Goal: Transaction & Acquisition: Purchase product/service

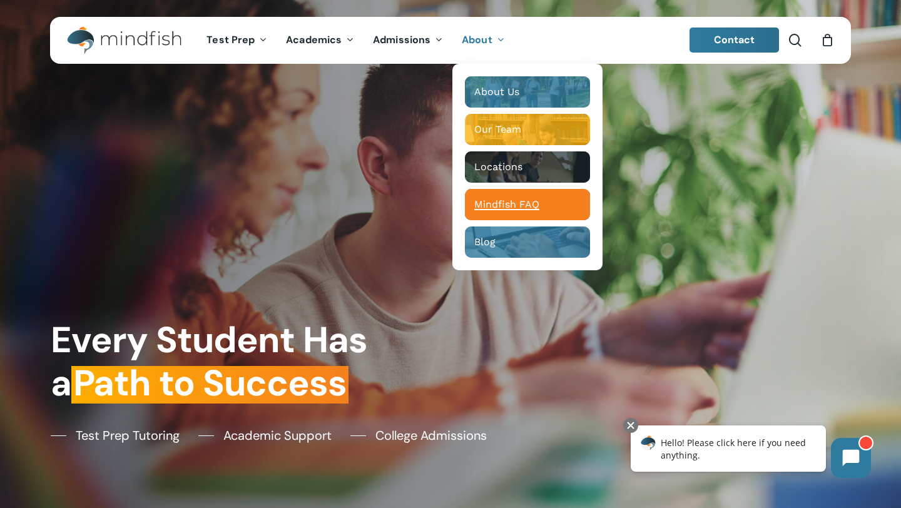
click at [524, 209] on span "Mindfish FAQ" at bounding box center [506, 204] width 65 height 12
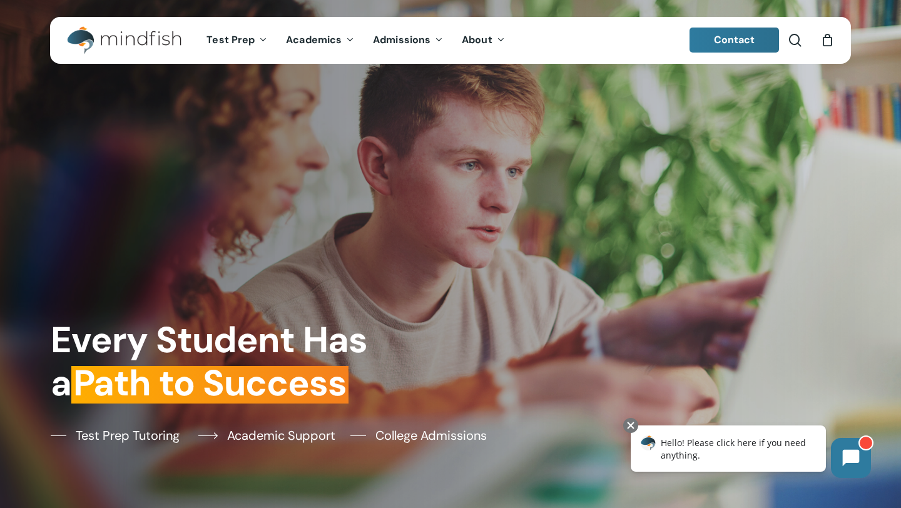
click at [263, 434] on span "Academic Support" at bounding box center [281, 435] width 108 height 19
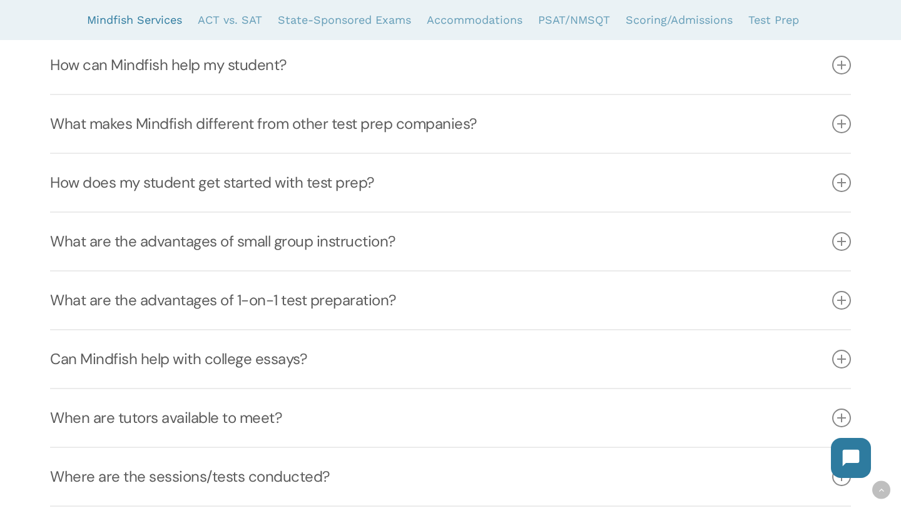
scroll to position [343, 0]
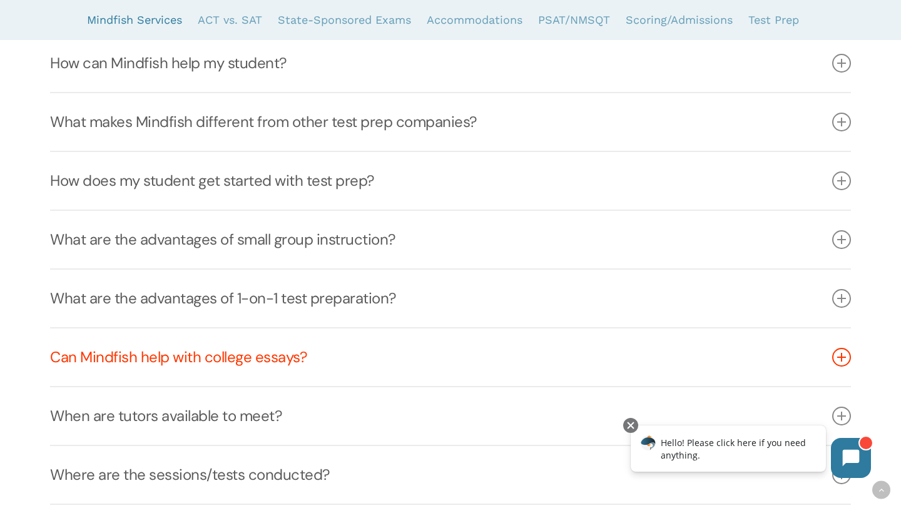
click at [297, 358] on link "Can Mindfish help with college essays?" at bounding box center [450, 358] width 801 height 58
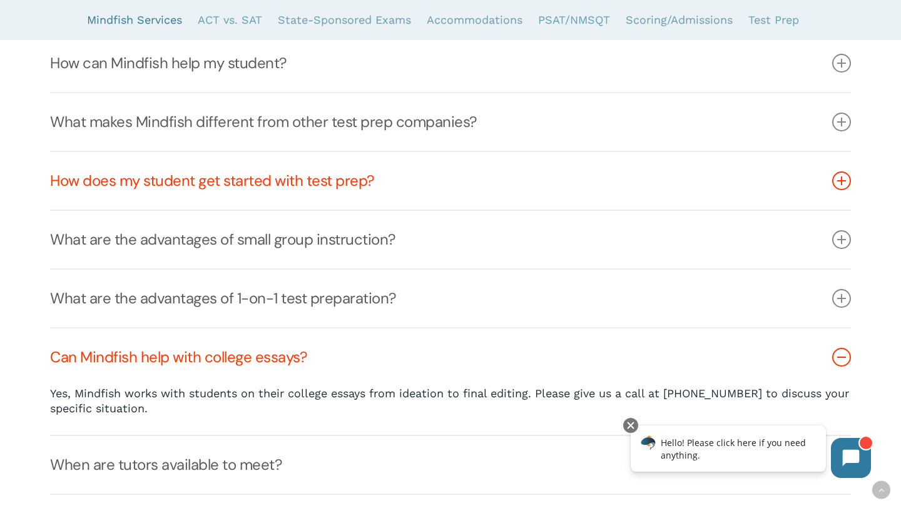
click at [292, 181] on link "How does my student get started with test prep?" at bounding box center [450, 181] width 801 height 58
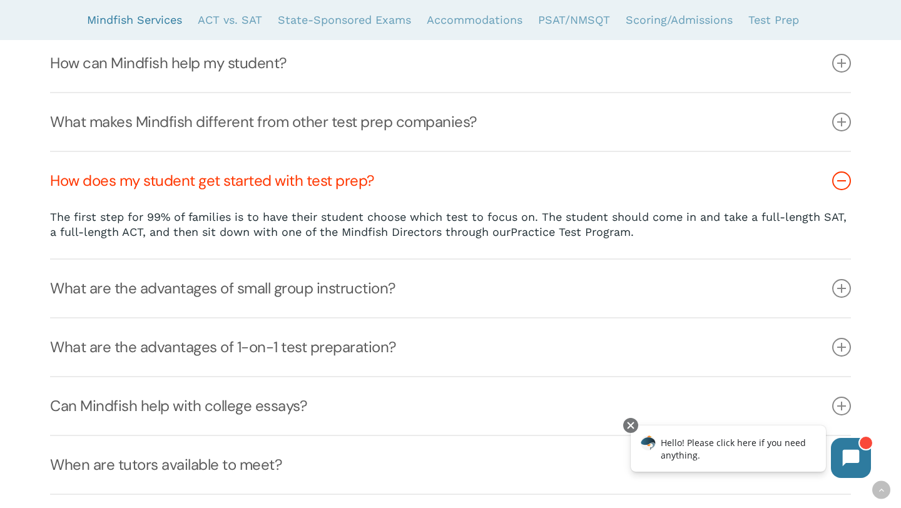
click at [533, 230] on link "Practice Test Program." at bounding box center [572, 231] width 123 height 13
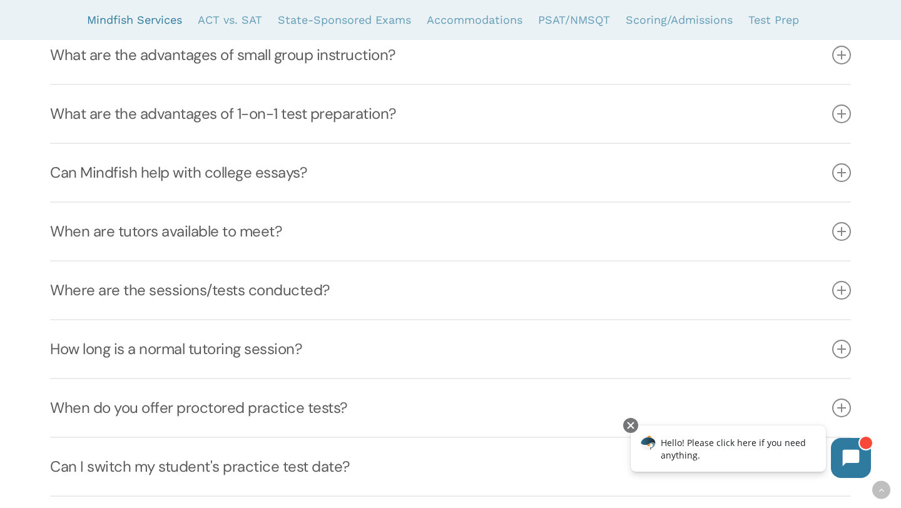
scroll to position [578, 0]
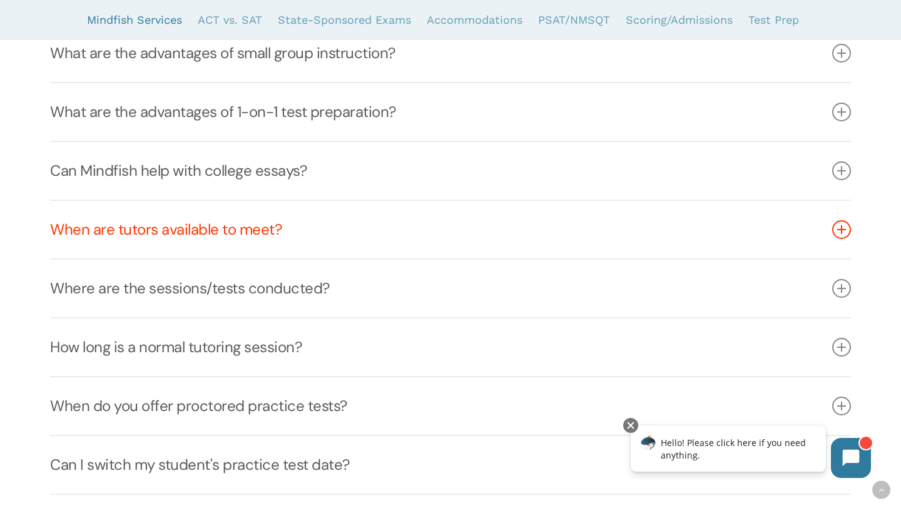
click at [200, 220] on link "When are tutors available to meet?" at bounding box center [450, 230] width 801 height 58
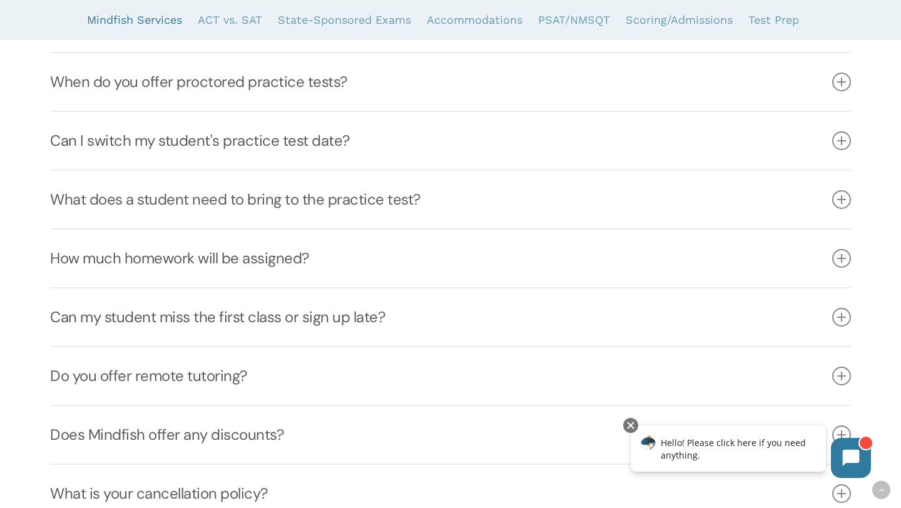
scroll to position [890, 0]
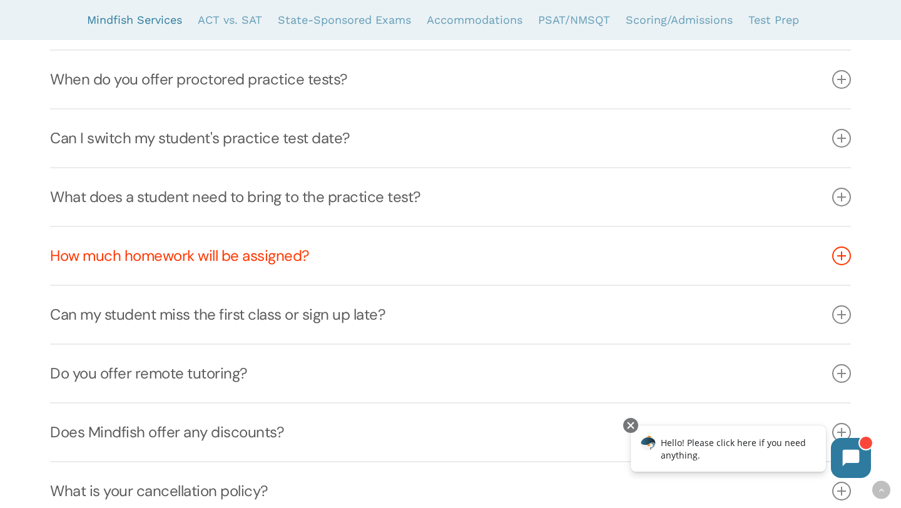
click at [201, 251] on link "How much homework will be assigned?" at bounding box center [450, 256] width 801 height 58
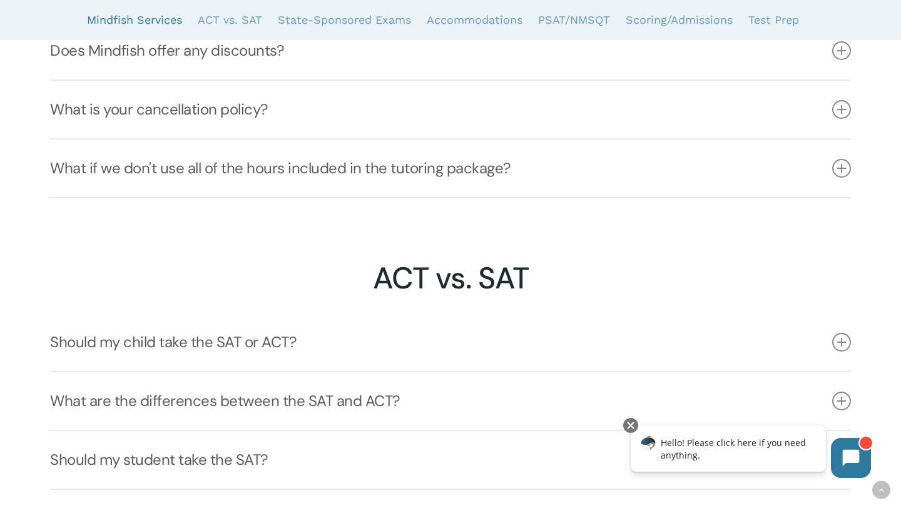
scroll to position [1312, 0]
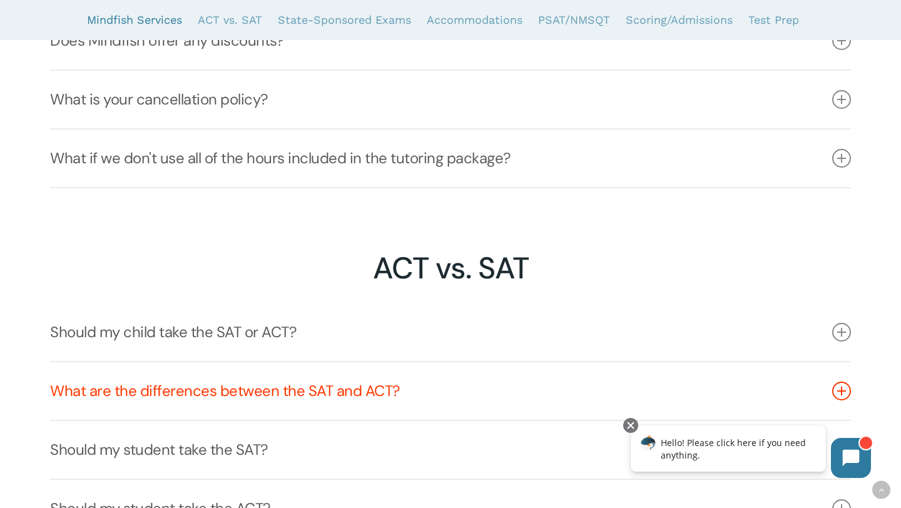
click at [233, 395] on link "What are the differences between the SAT and ACT?" at bounding box center [450, 391] width 801 height 58
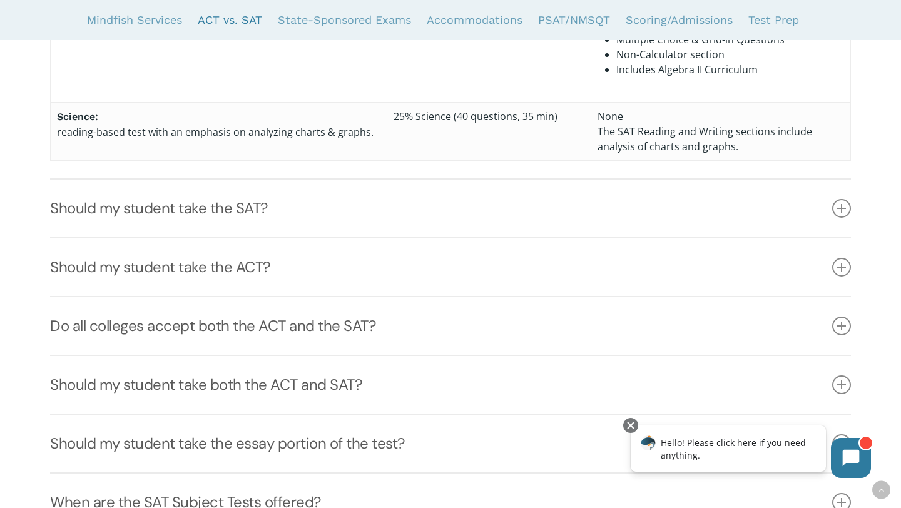
scroll to position [2280, 0]
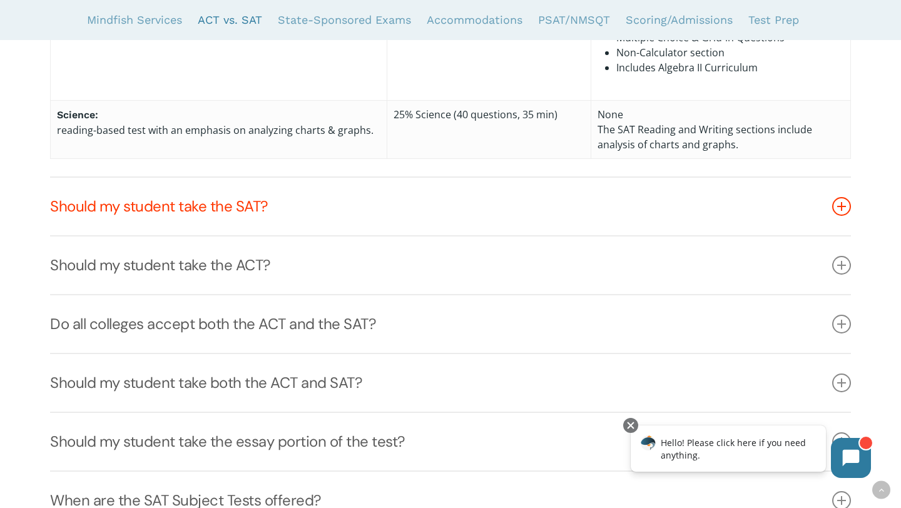
click at [138, 200] on link "Should my student take the SAT?" at bounding box center [450, 207] width 801 height 58
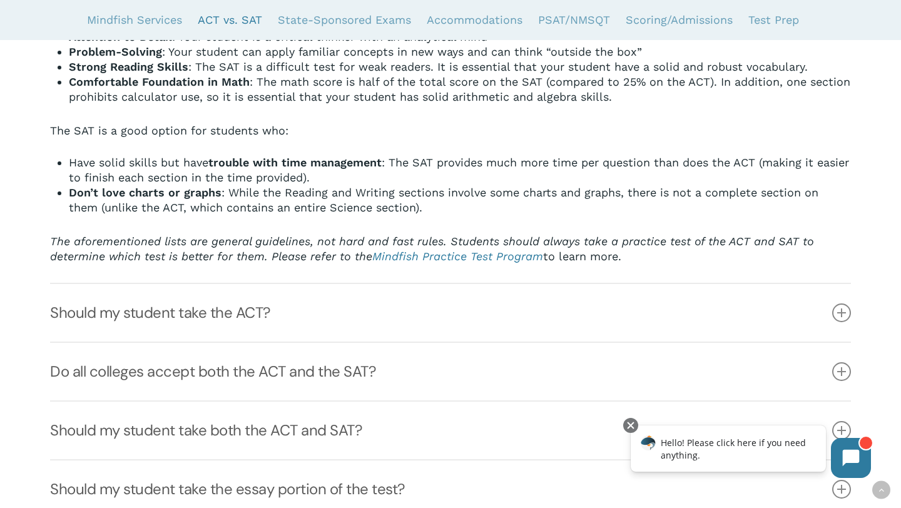
scroll to position [1799, 0]
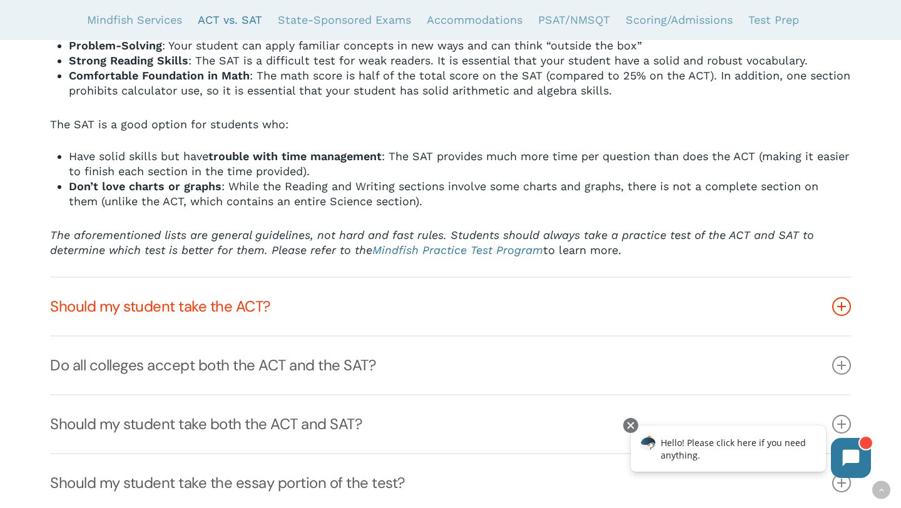
click at [176, 303] on link "Should my student take the ACT?" at bounding box center [450, 307] width 801 height 58
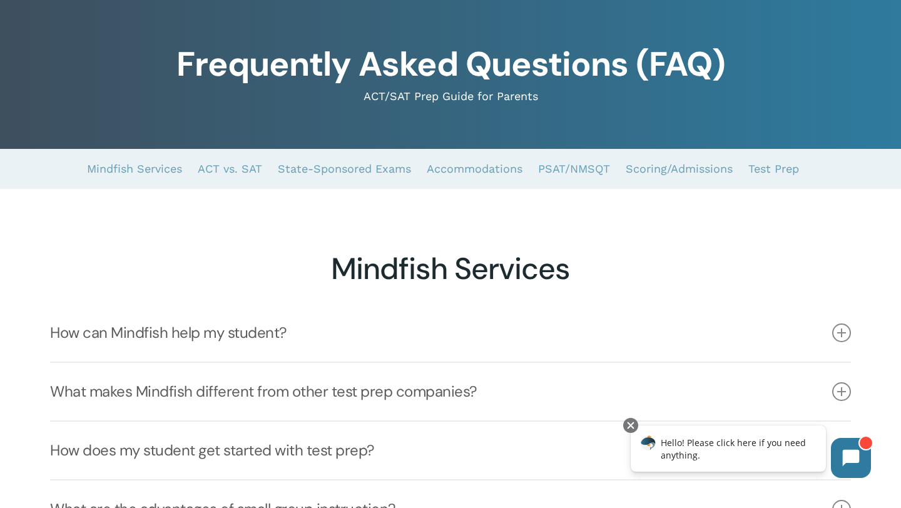
scroll to position [0, 0]
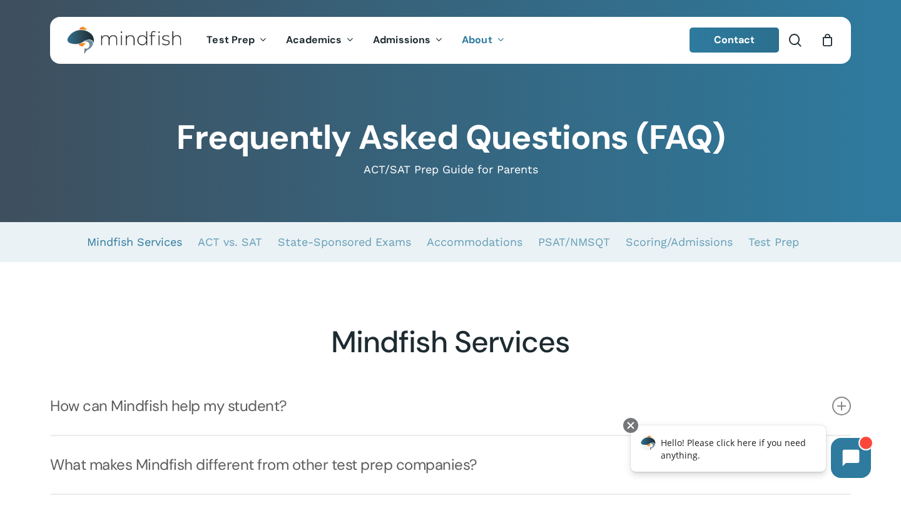
click at [131, 248] on link "Mindfish Services" at bounding box center [134, 242] width 95 height 40
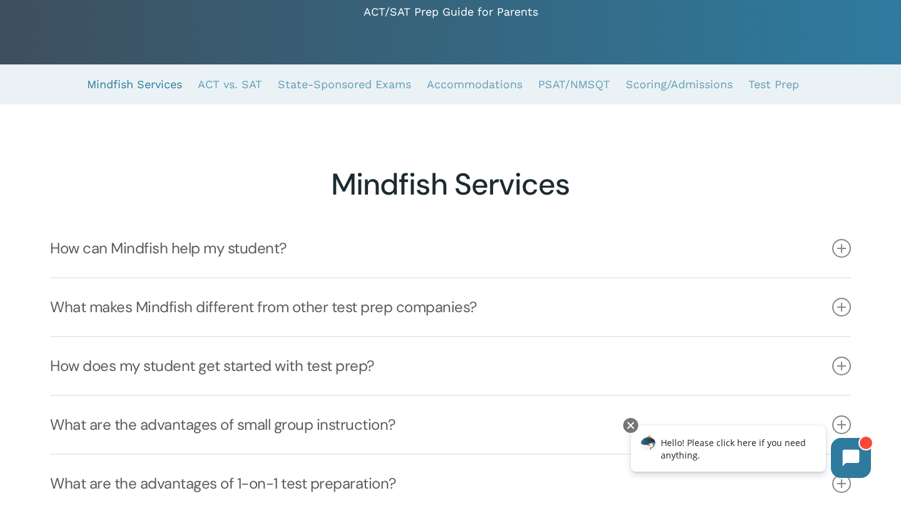
scroll to position [160, 0]
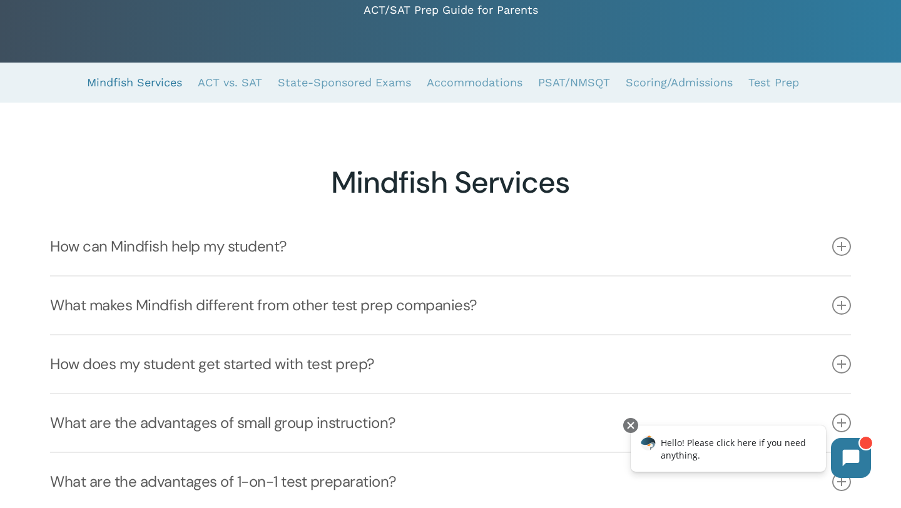
click at [127, 79] on link "Mindfish Services" at bounding box center [134, 83] width 95 height 40
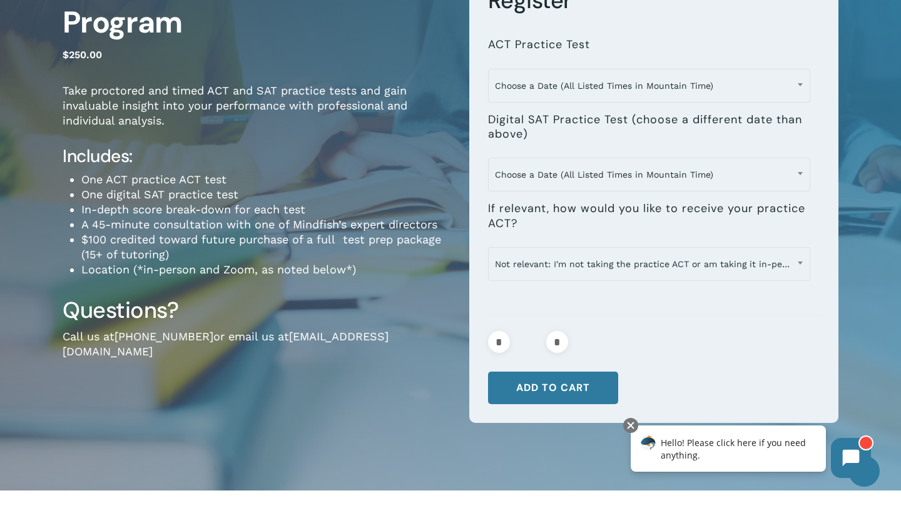
scroll to position [155, 0]
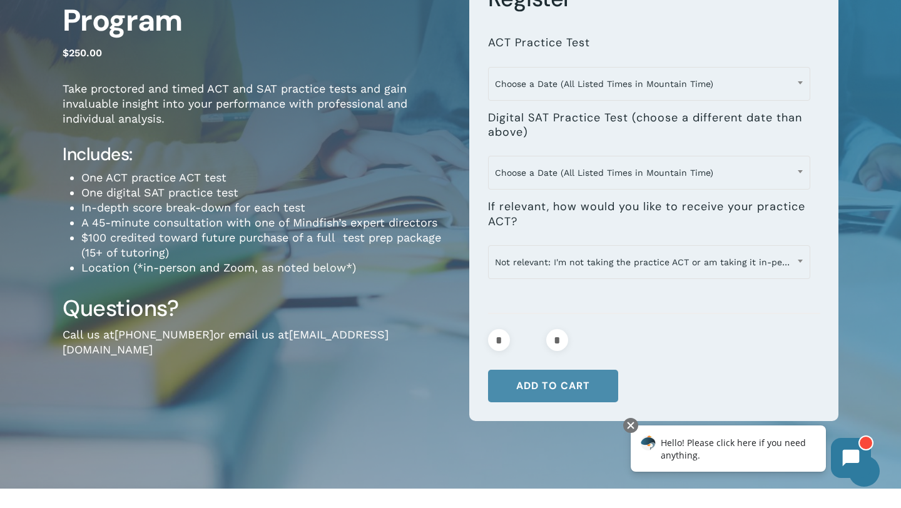
click at [539, 395] on button "Add to cart" at bounding box center [553, 386] width 130 height 33
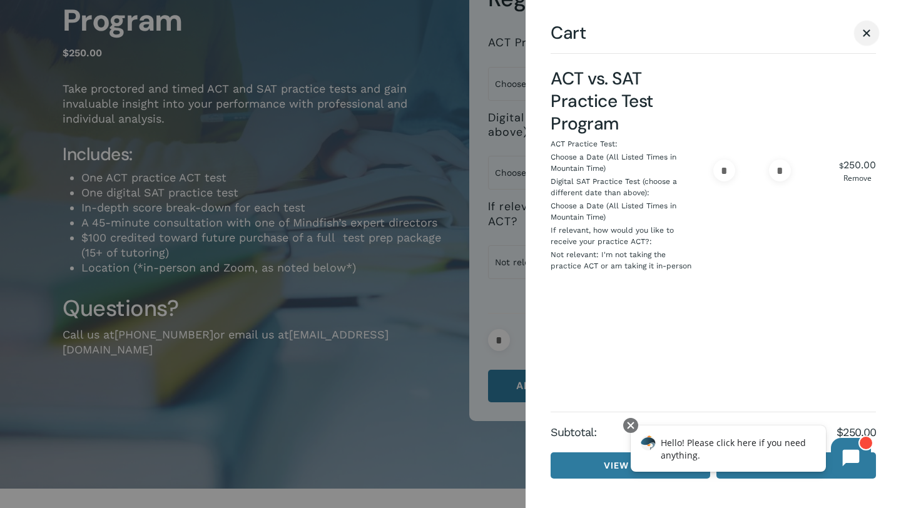
click at [860, 37] on span "Cart" at bounding box center [866, 32] width 13 height 9
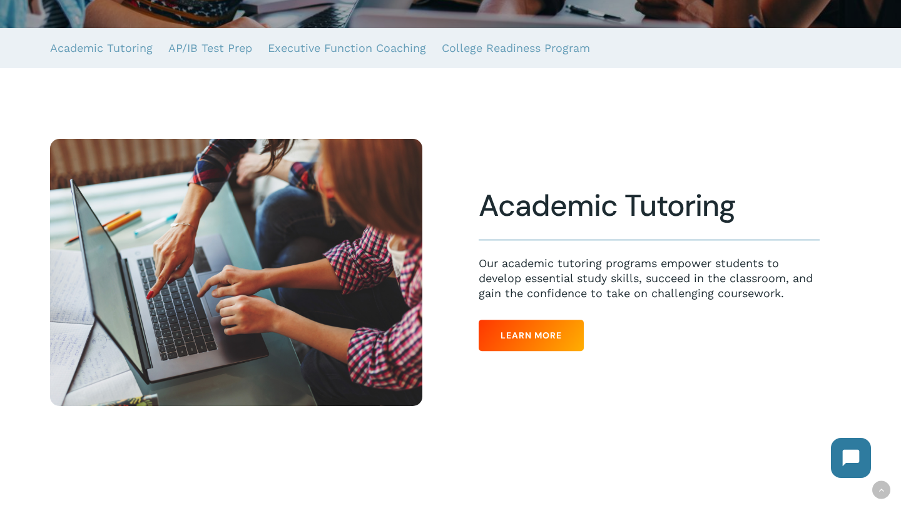
scroll to position [312, 0]
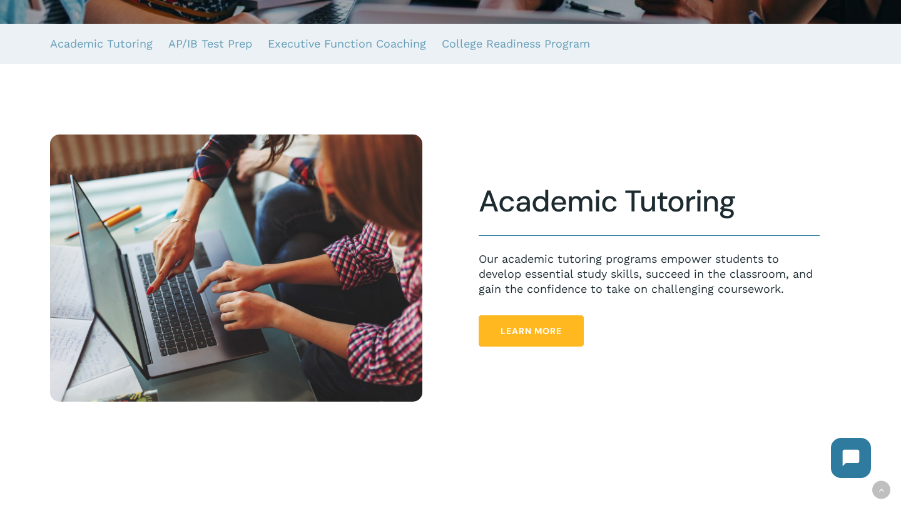
click at [524, 330] on span "Learn More" at bounding box center [531, 331] width 61 height 13
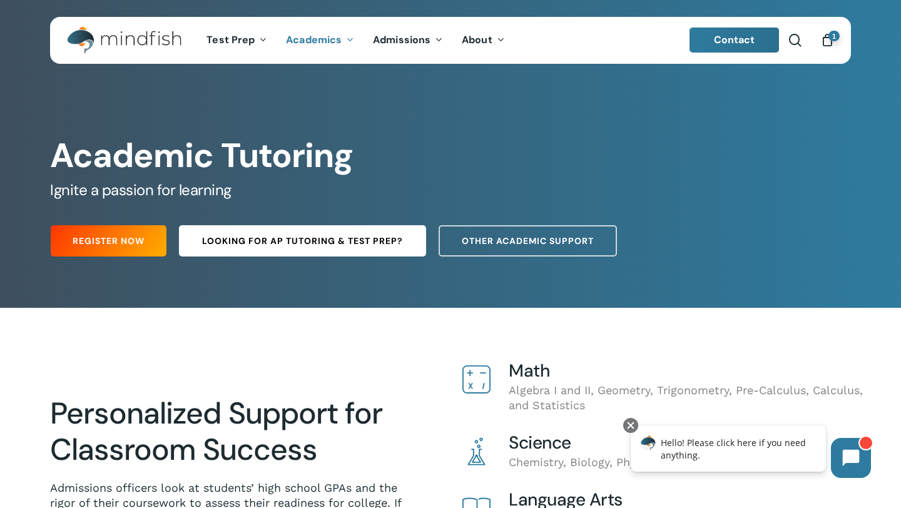
click at [350, 238] on span "Looking for AP Tutoring & Test Prep?" at bounding box center [302, 241] width 201 height 13
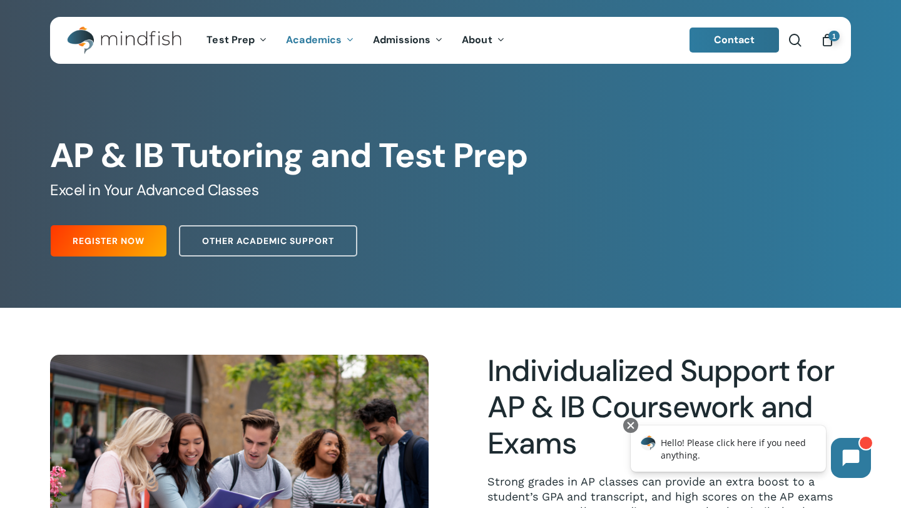
click at [148, 57] on div "Main Menu" at bounding box center [124, 40] width 115 height 47
click at [114, 20] on div "Main Menu" at bounding box center [124, 40] width 115 height 47
click at [115, 34] on img "Main Menu" at bounding box center [118, 40] width 102 height 28
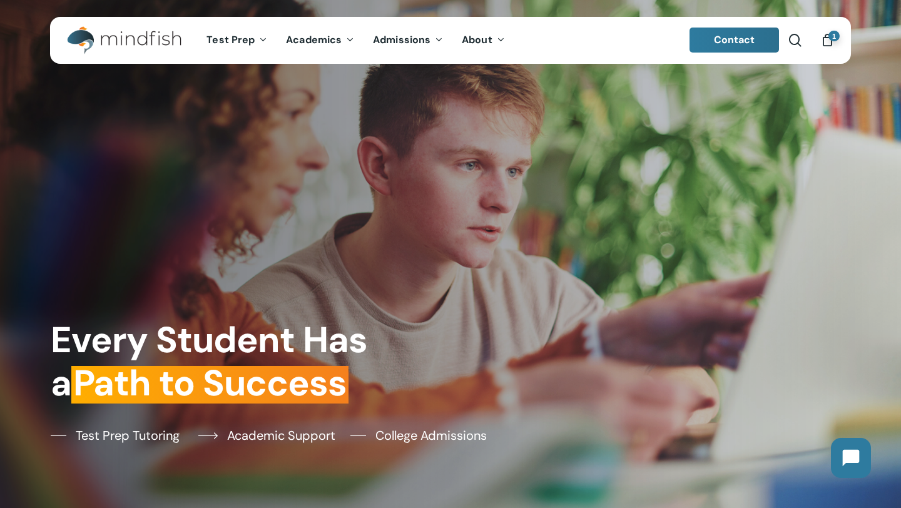
click at [282, 431] on span "Academic Support" at bounding box center [281, 435] width 108 height 19
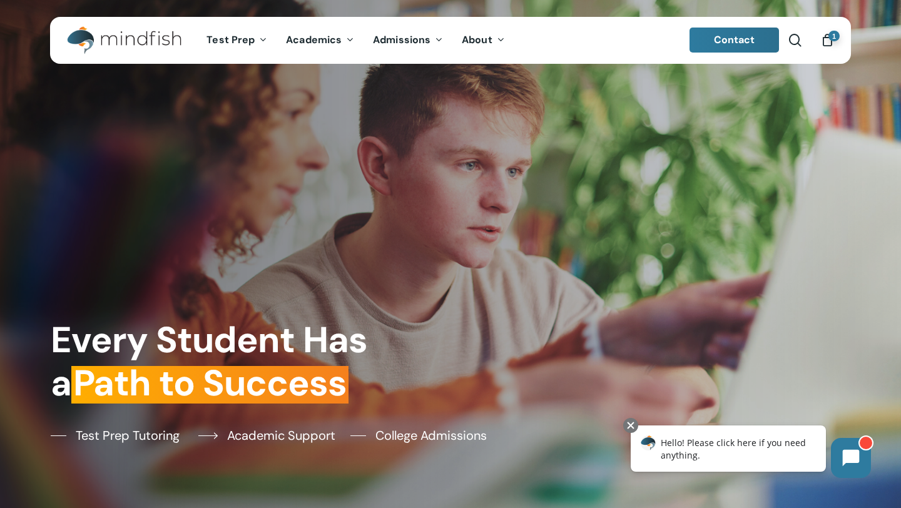
click at [267, 439] on span "Academic Support" at bounding box center [281, 435] width 108 height 19
click at [293, 426] on span "Academic Support" at bounding box center [281, 435] width 108 height 19
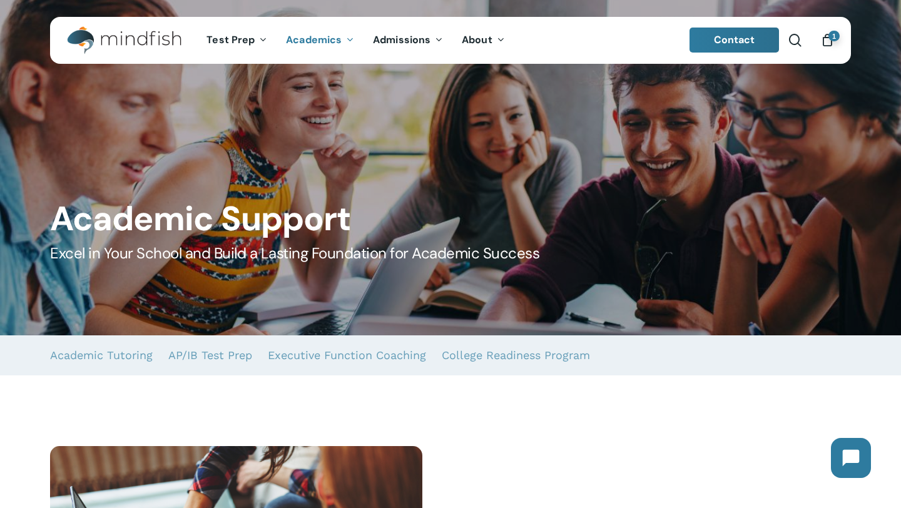
scroll to position [16, 0]
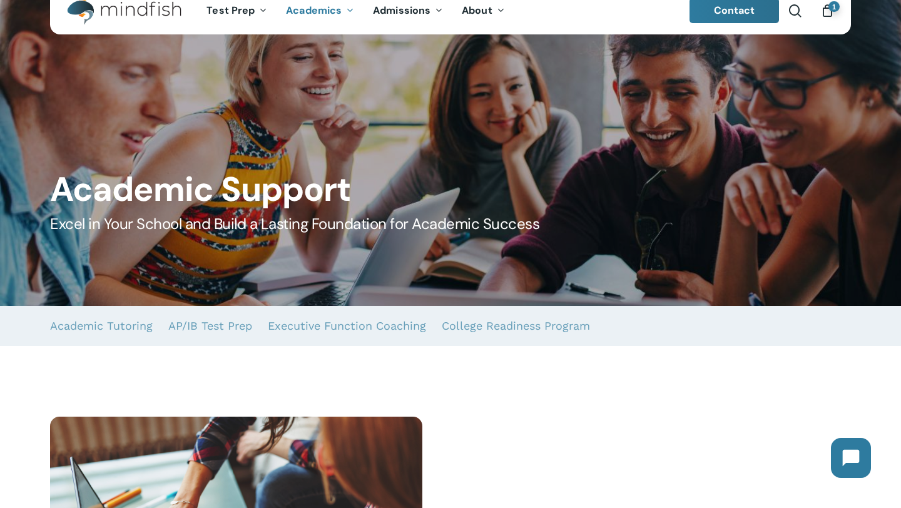
scroll to position [33, 0]
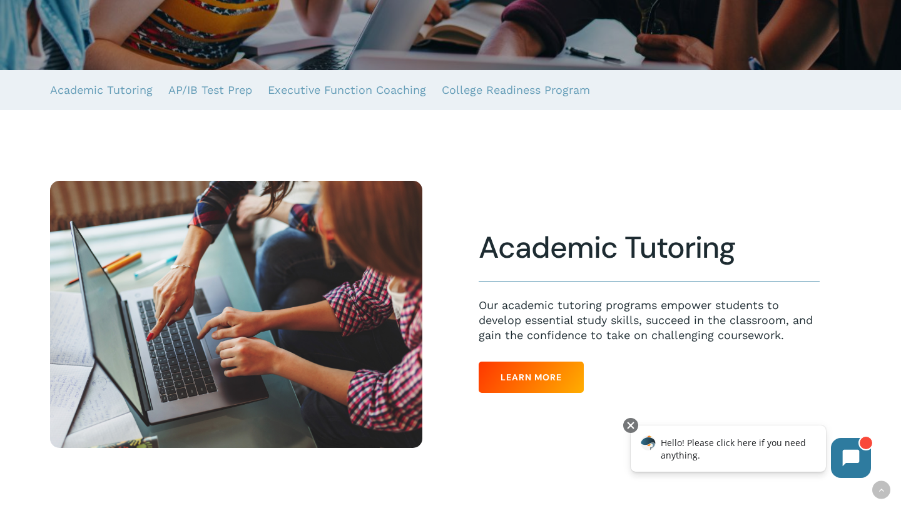
scroll to position [264, 0]
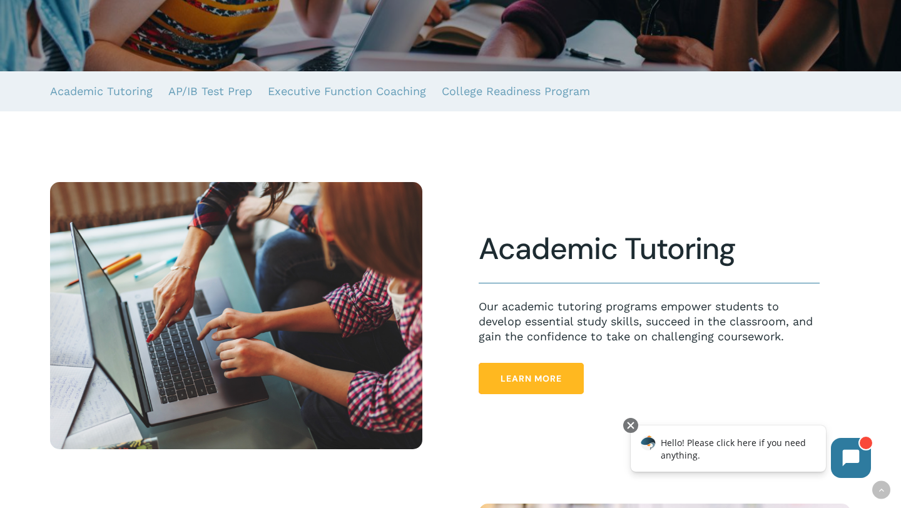
click at [541, 374] on span "Learn More" at bounding box center [531, 378] width 61 height 13
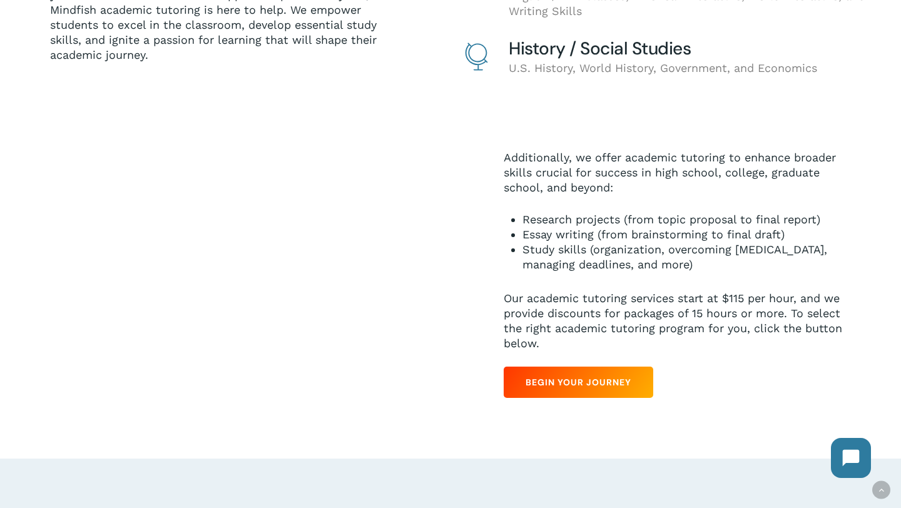
scroll to position [528, 0]
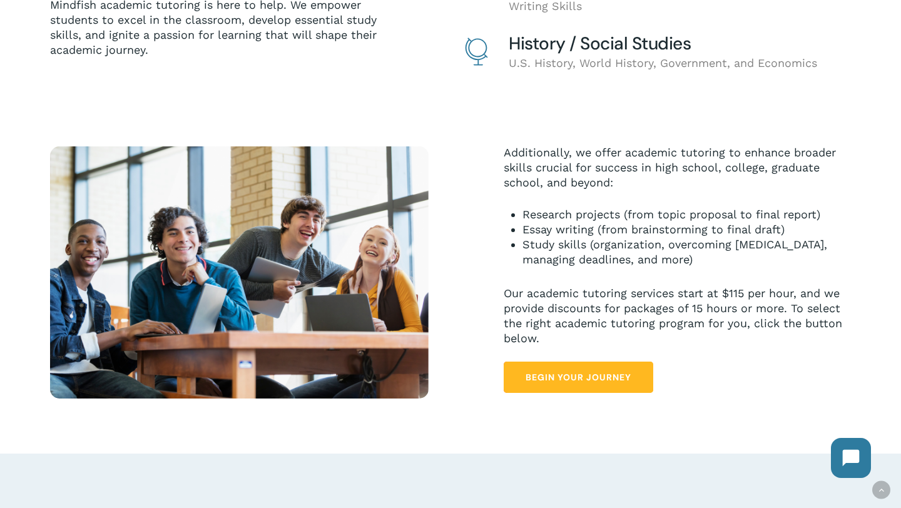
click at [571, 387] on link "Begin Your Journey" at bounding box center [579, 377] width 150 height 31
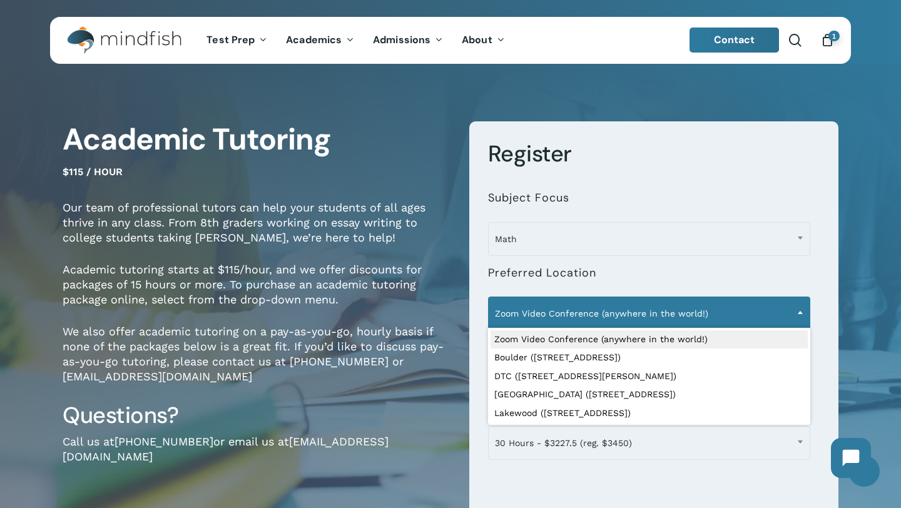
click at [633, 301] on span "Zoom Video Conference (anywhere in the world!)" at bounding box center [649, 313] width 321 height 26
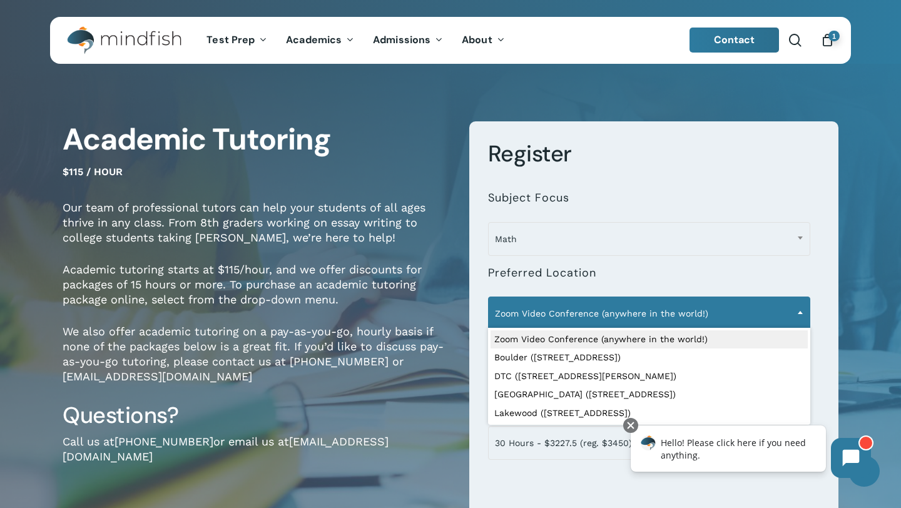
click at [633, 307] on span "Zoom Video Conference (anywhere in the world!)" at bounding box center [649, 313] width 321 height 26
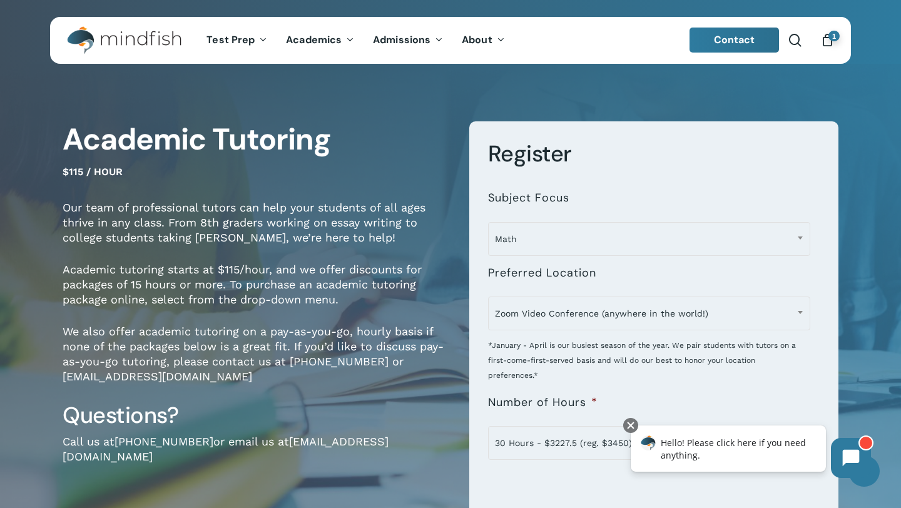
click at [496, 371] on div "*January - April is our busiest season of the year. We pair students with tutor…" at bounding box center [649, 355] width 322 height 55
click at [630, 423] on div at bounding box center [630, 425] width 15 height 15
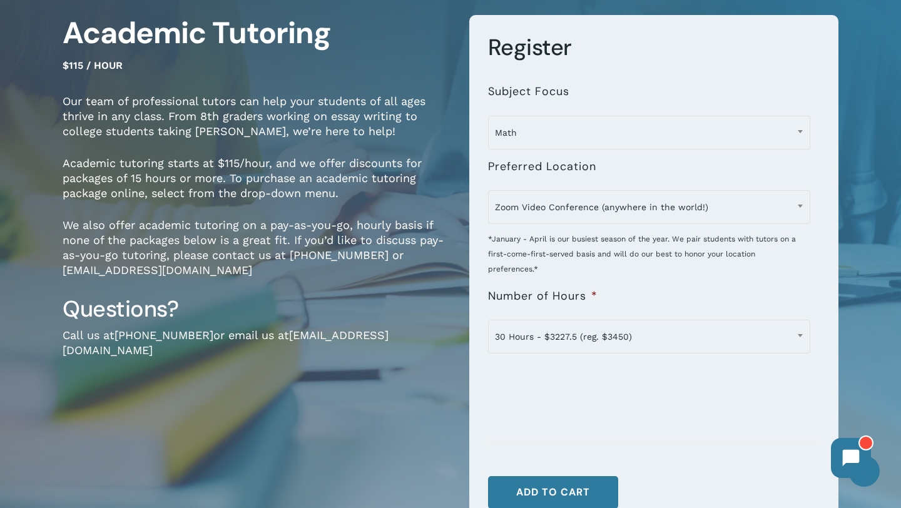
scroll to position [109, 0]
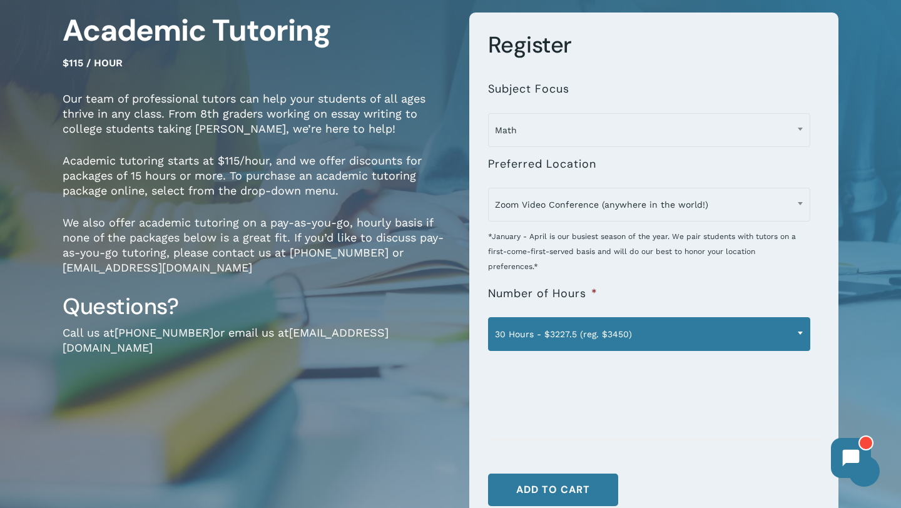
click at [644, 334] on span "30 Hours - $3227.5 (reg. $3450)" at bounding box center [649, 334] width 321 height 26
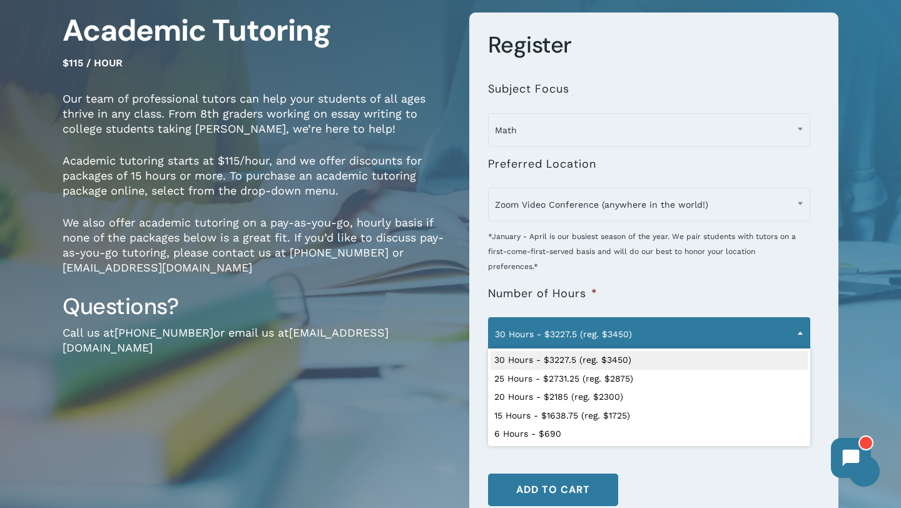
click at [635, 323] on span "30 Hours - $3227.5 (reg. $3450)" at bounding box center [649, 334] width 321 height 26
click at [648, 274] on li "**********" at bounding box center [654, 311] width 332 height 74
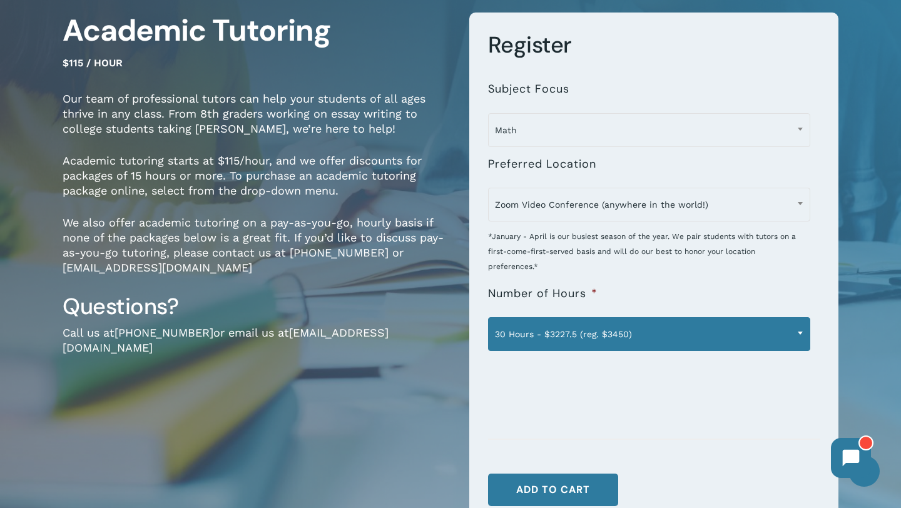
click at [808, 334] on span at bounding box center [800, 332] width 19 height 31
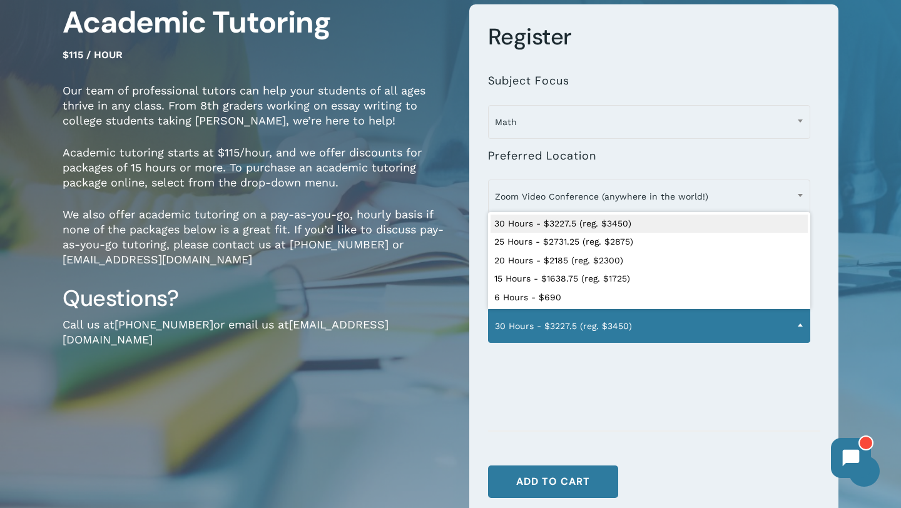
scroll to position [121, 0]
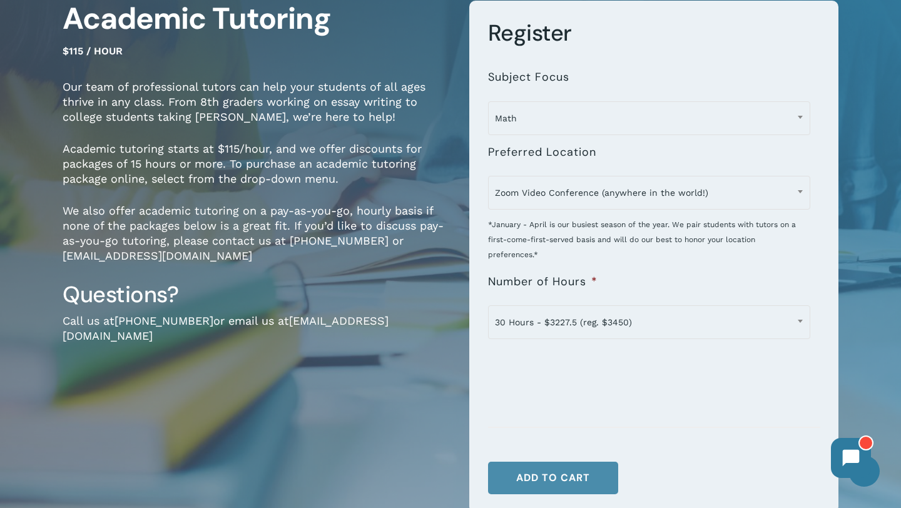
click at [534, 484] on button "Add to cart" at bounding box center [553, 478] width 130 height 33
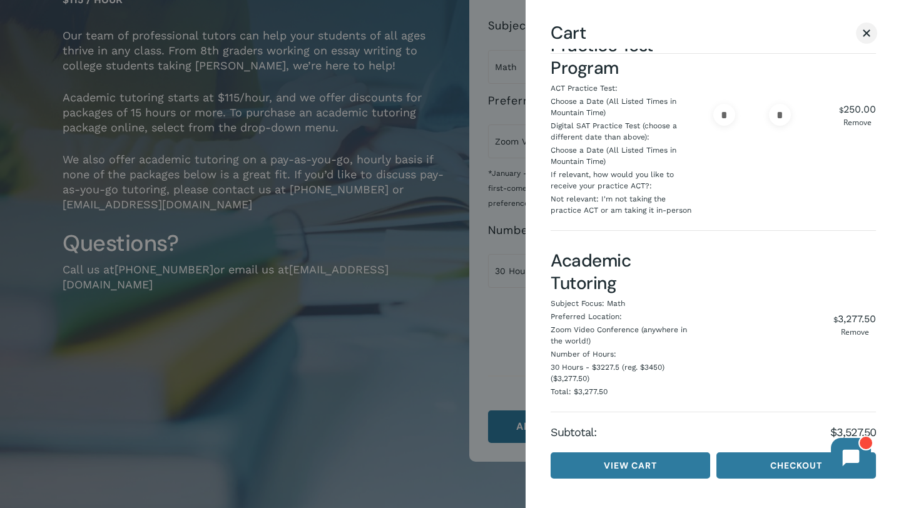
scroll to position [177, 0]
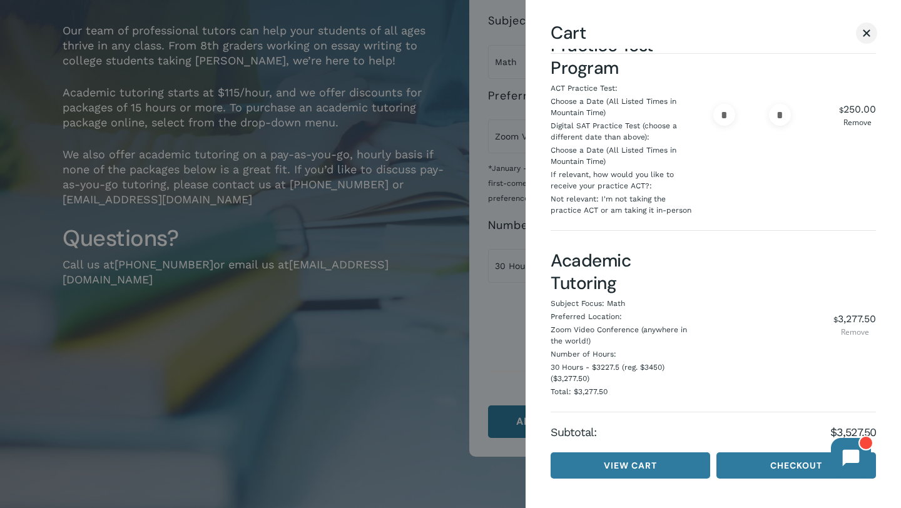
click at [850, 334] on link "Remove" at bounding box center [855, 333] width 43 height 8
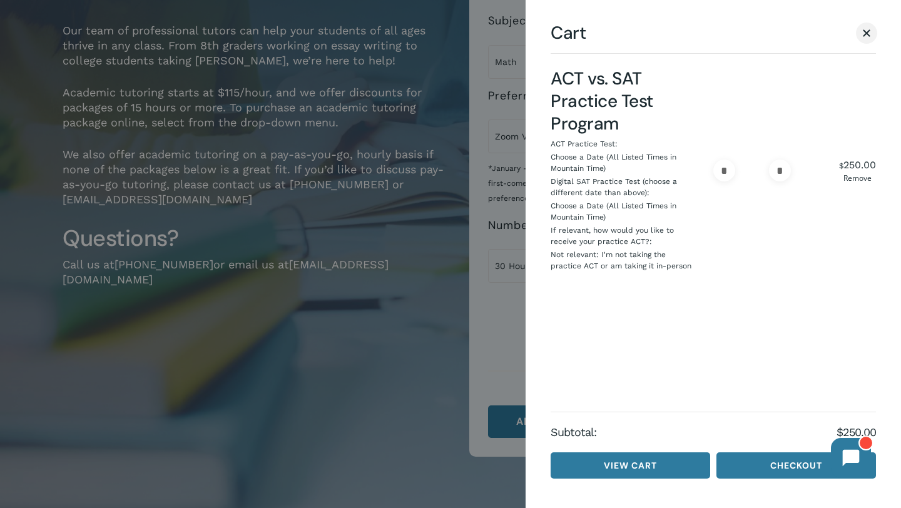
click at [442, 390] on div at bounding box center [450, 254] width 901 height 508
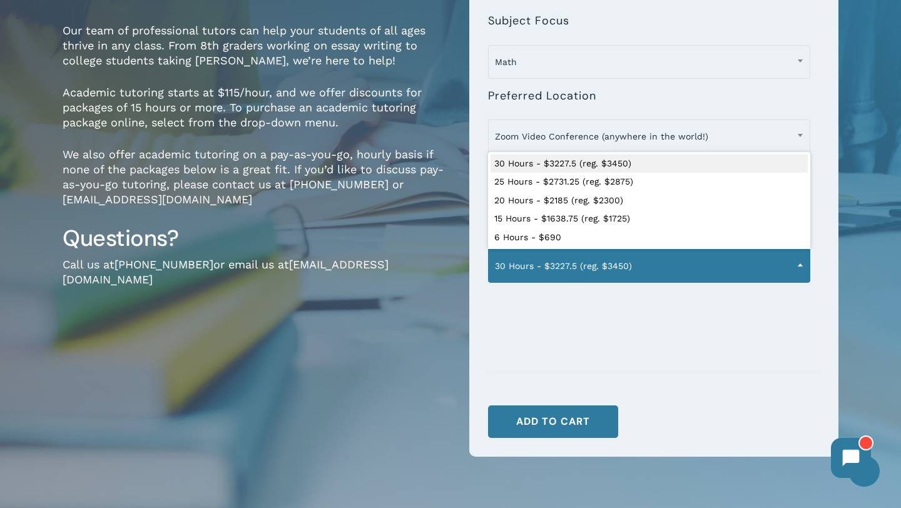
click at [800, 270] on span at bounding box center [800, 264] width 19 height 31
select select "**********"
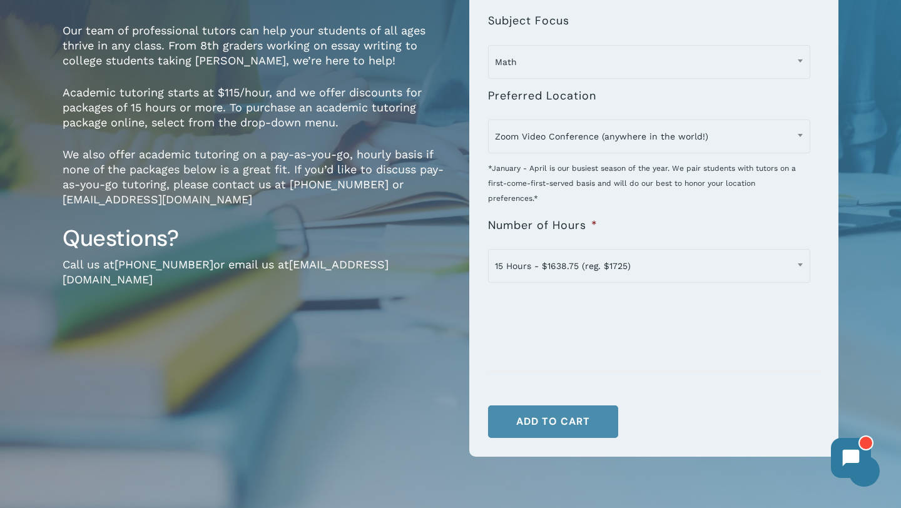
click at [548, 427] on button "Add to cart" at bounding box center [553, 421] width 130 height 33
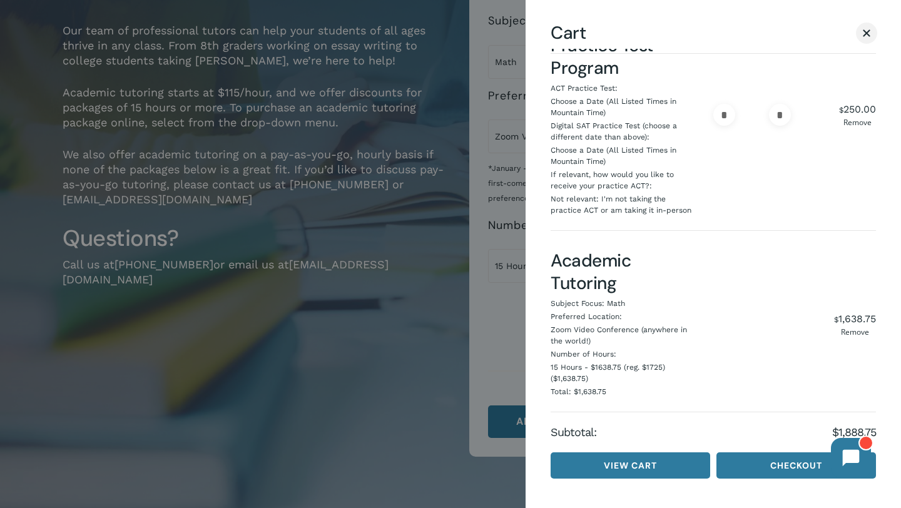
scroll to position [0, 0]
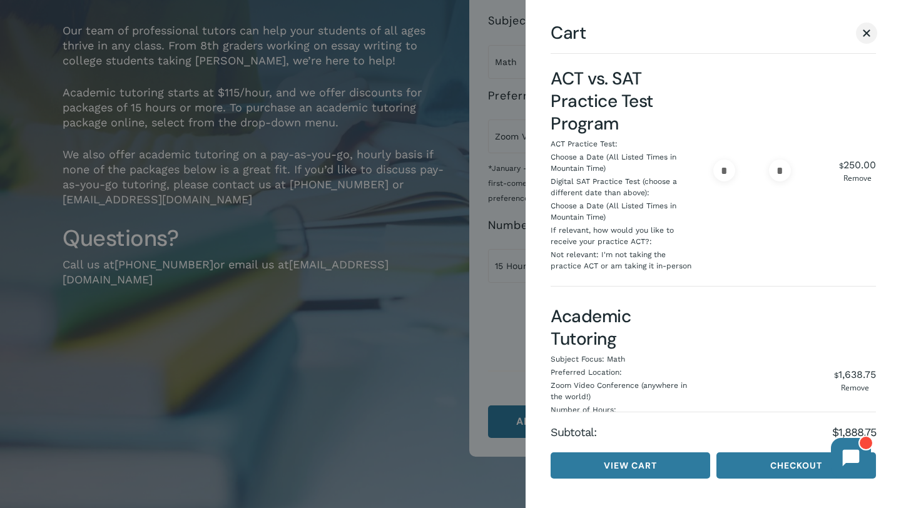
click at [393, 264] on div at bounding box center [450, 254] width 901 height 508
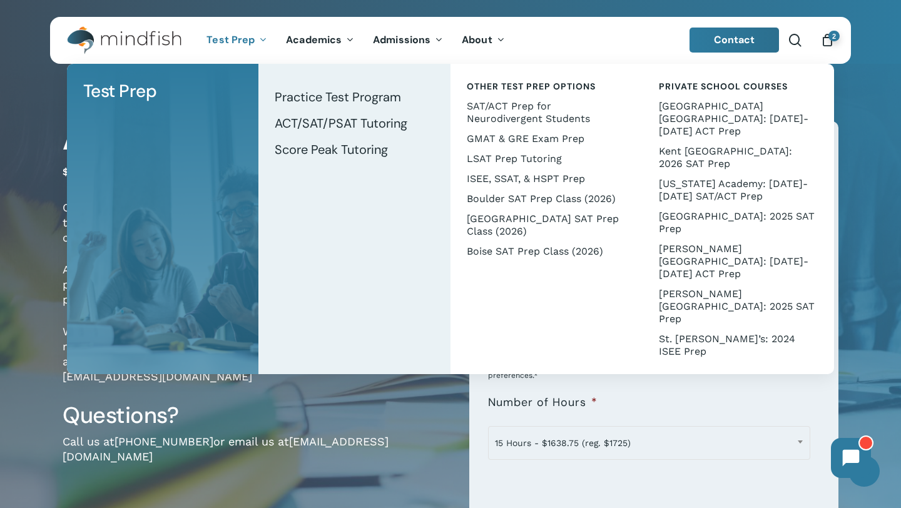
click at [145, 34] on img "Main Menu" at bounding box center [118, 40] width 102 height 28
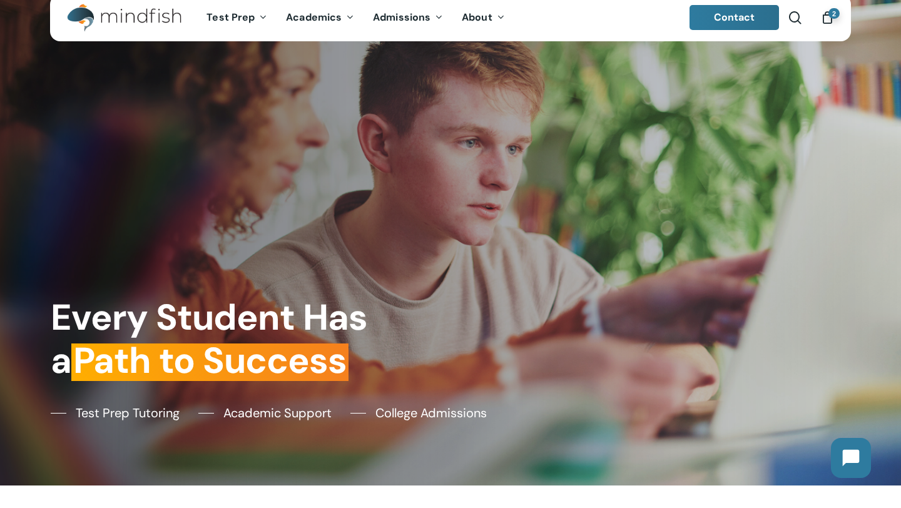
scroll to position [24, 0]
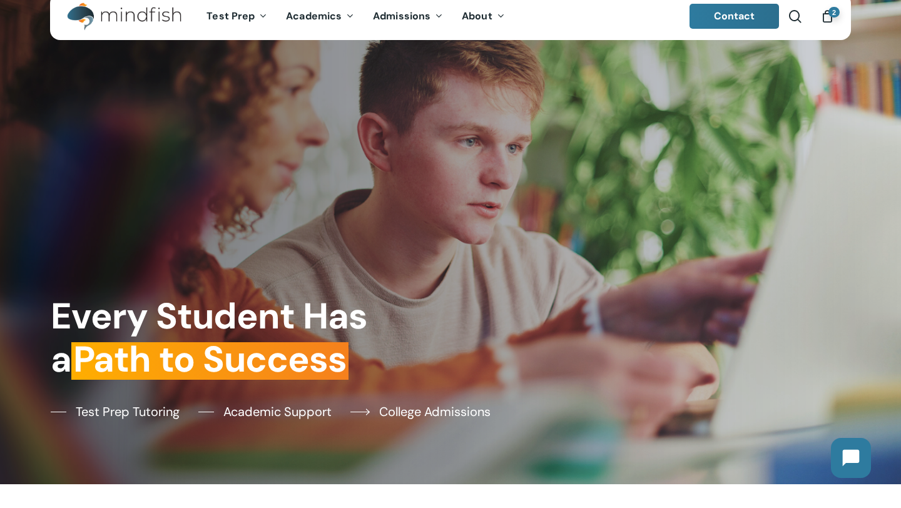
click at [430, 413] on span "College Admissions" at bounding box center [434, 411] width 111 height 19
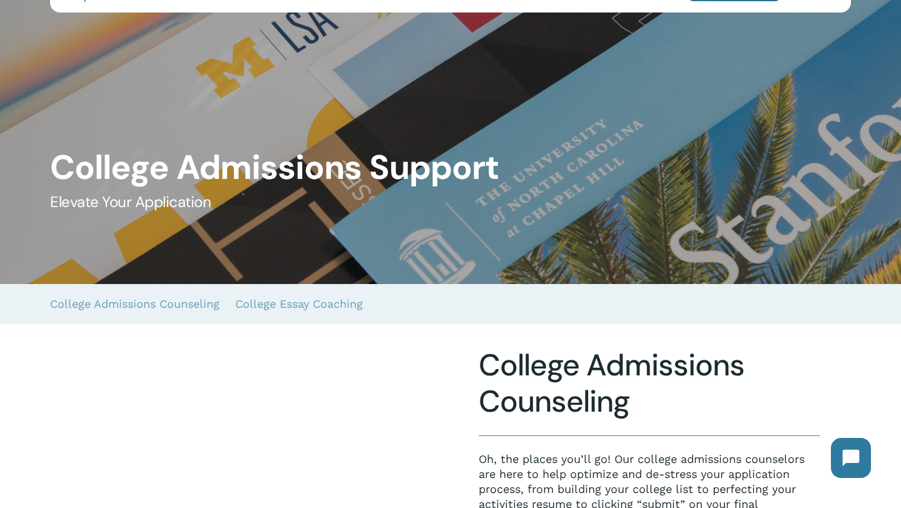
scroll to position [66, 0]
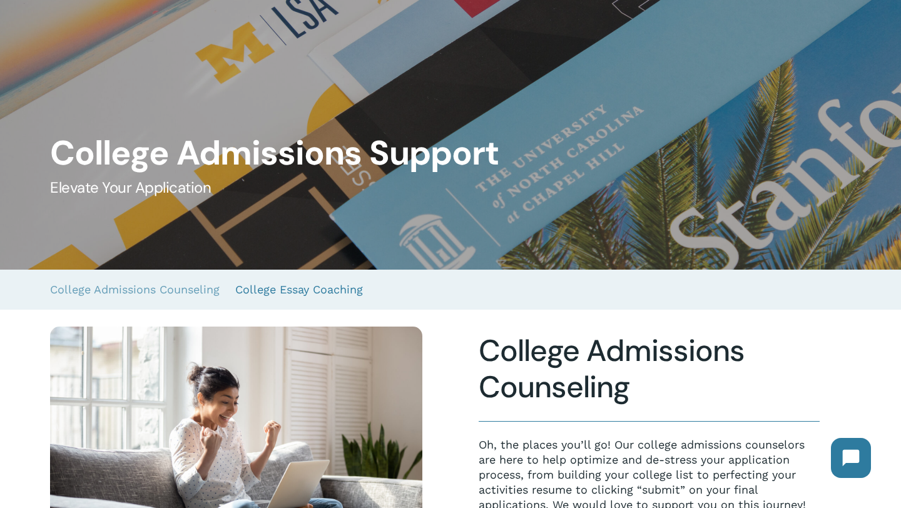
click at [312, 293] on link "College Essay Coaching" at bounding box center [299, 290] width 128 height 40
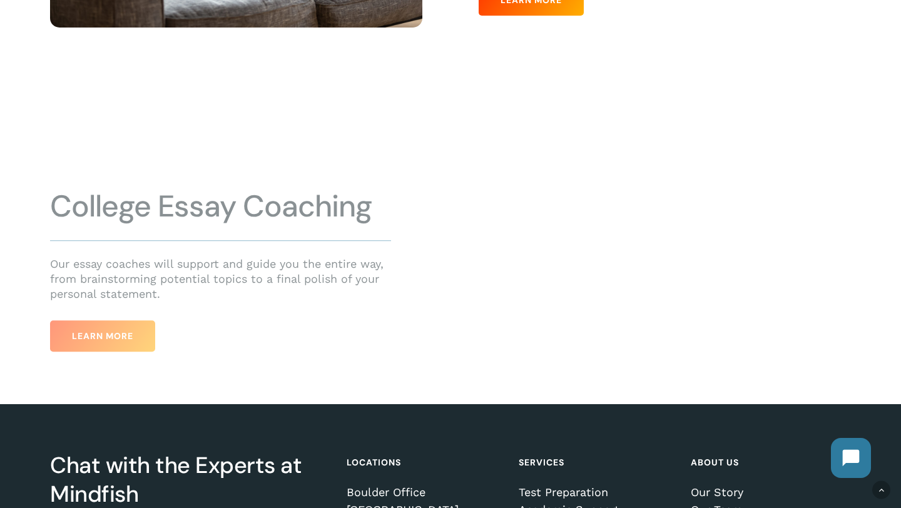
scroll to position [615, 0]
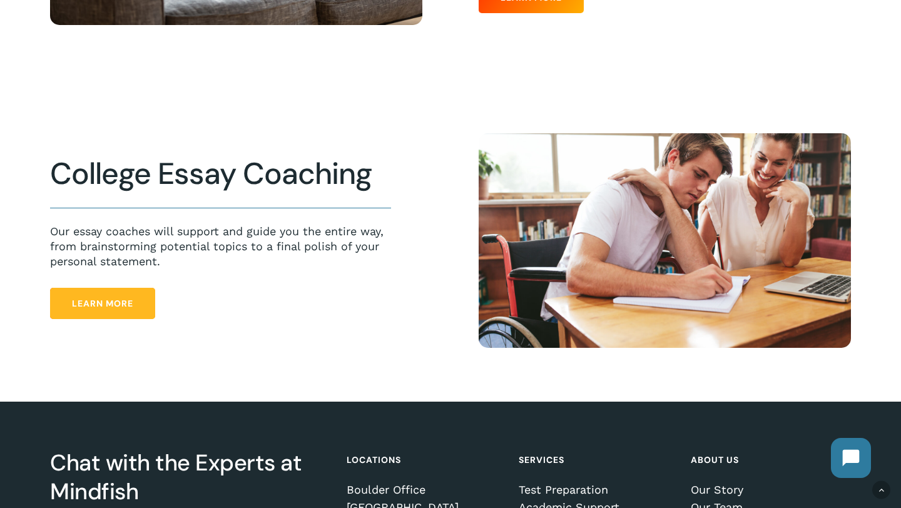
click at [136, 300] on link "Learn More" at bounding box center [102, 303] width 105 height 31
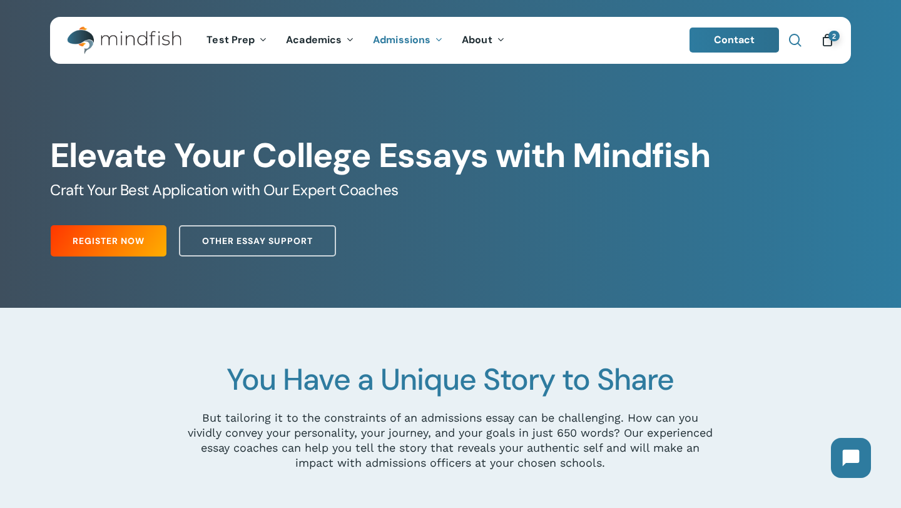
click at [793, 43] on span "Main Menu" at bounding box center [795, 40] width 13 height 13
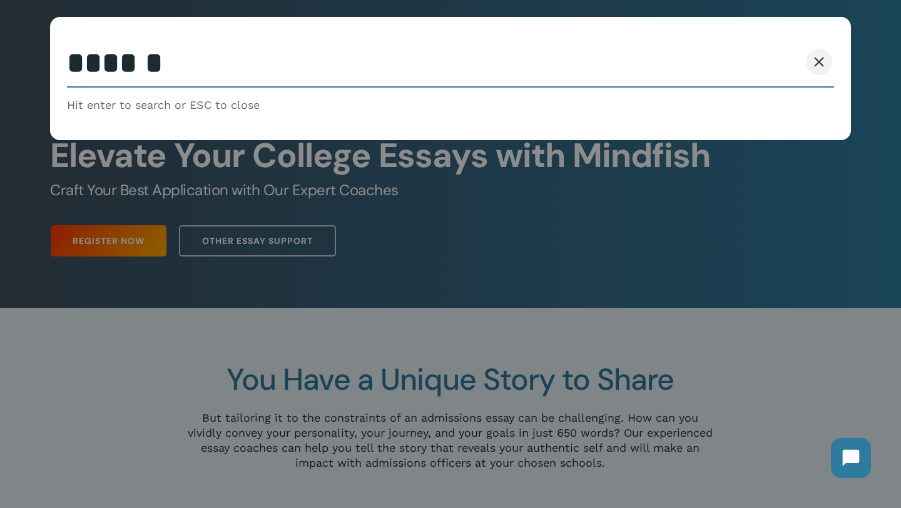
click at [822, 58] on span at bounding box center [820, 62] width 10 height 10
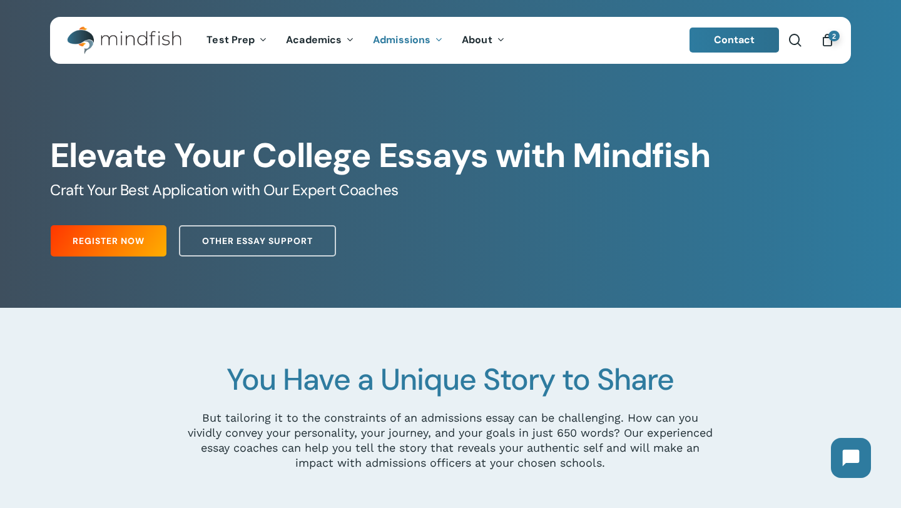
click at [751, 40] on span "Contact" at bounding box center [734, 39] width 41 height 13
